Goal: Navigation & Orientation: Find specific page/section

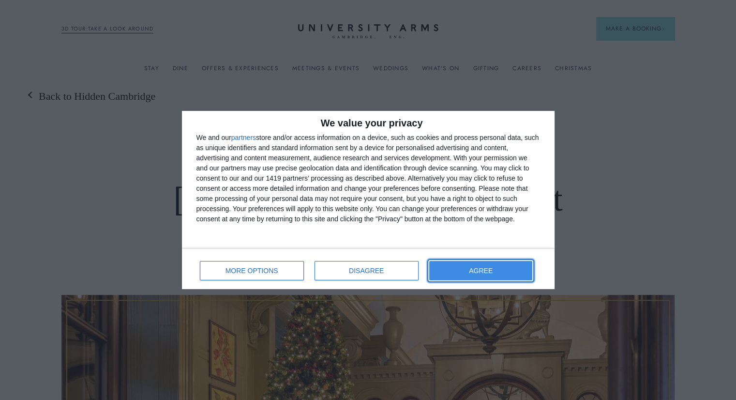
click at [505, 263] on button "AGREE" at bounding box center [482, 270] width 104 height 19
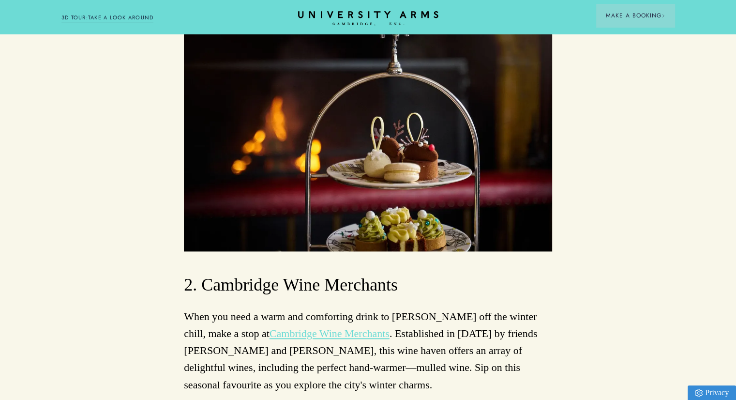
scroll to position [4879, 0]
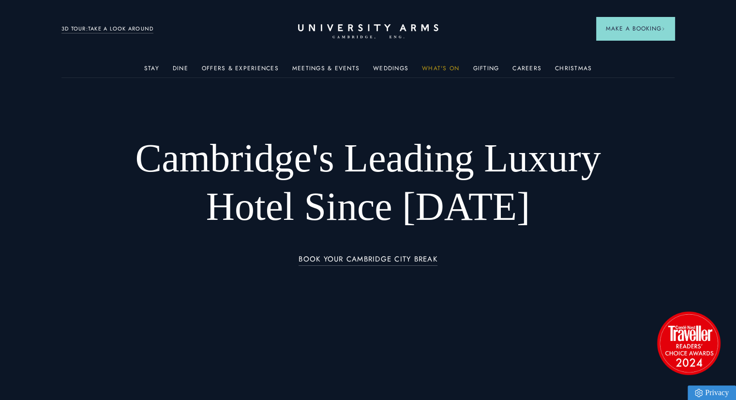
click at [444, 68] on link "What's On" at bounding box center [440, 71] width 37 height 13
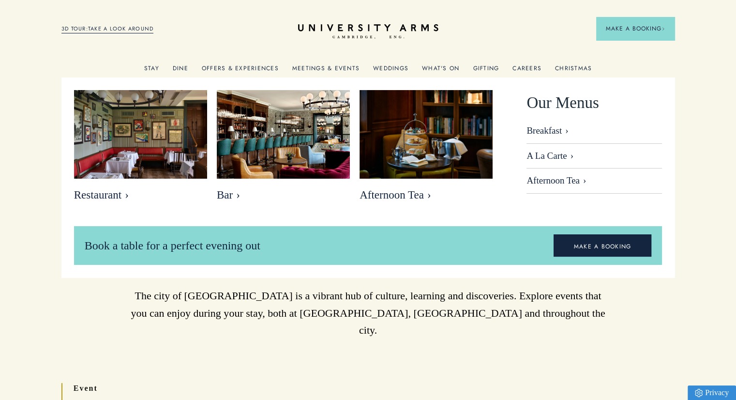
click at [184, 70] on link "Dine" at bounding box center [180, 71] width 15 height 13
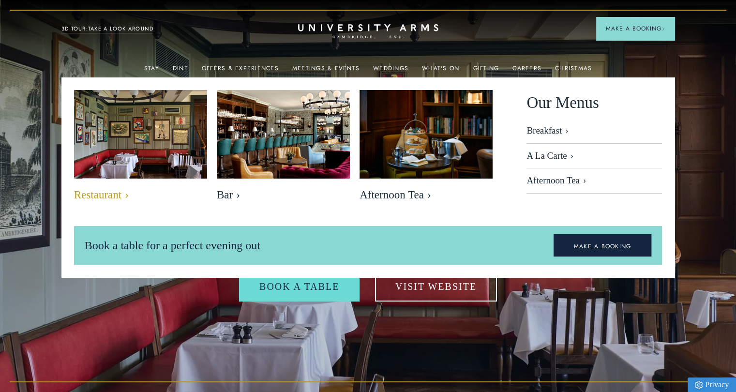
click at [170, 163] on img at bounding box center [140, 134] width 153 height 102
